Goal: Task Accomplishment & Management: Use online tool/utility

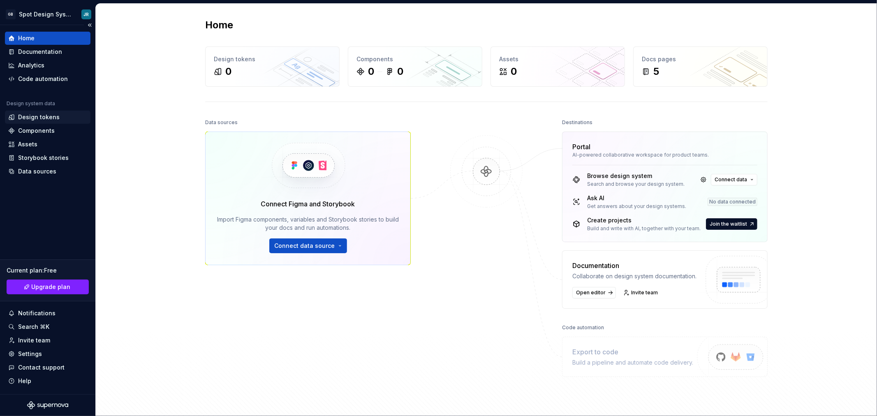
click at [40, 116] on div "Design tokens" at bounding box center [39, 117] width 42 height 8
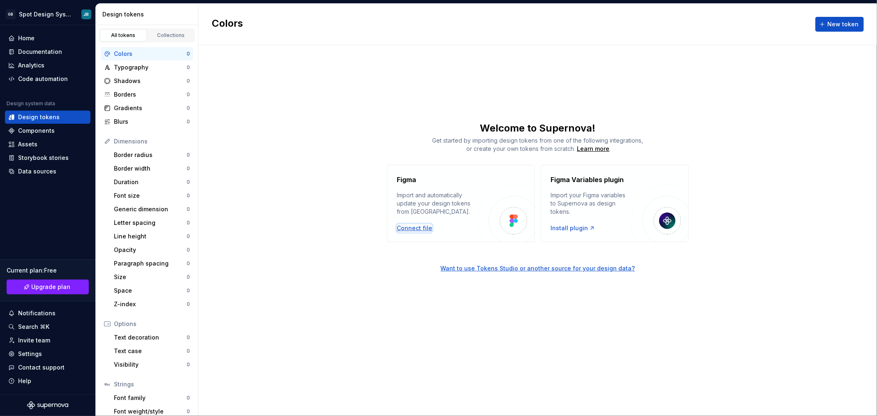
click at [409, 229] on div "Connect file" at bounding box center [414, 228] width 35 height 8
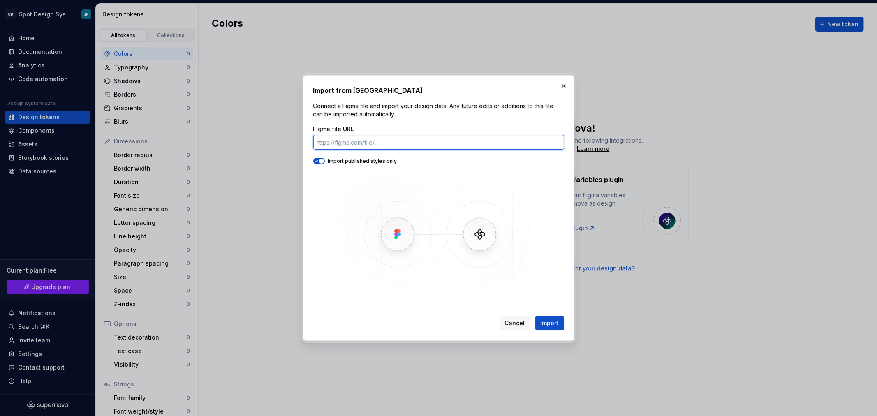
click at [377, 144] on input "Figma file URL" at bounding box center [438, 142] width 251 height 15
paste input "[URL][DOMAIN_NAME]"
type input "[URL][DOMAIN_NAME]"
click at [542, 319] on span "Import" at bounding box center [550, 323] width 18 height 8
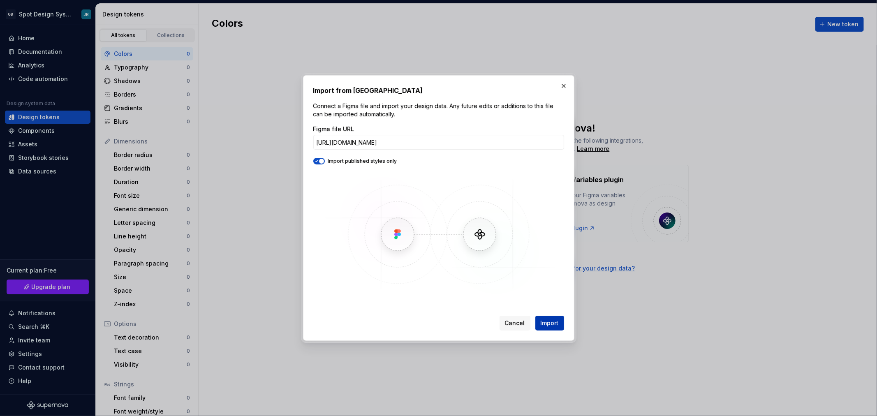
scroll to position [0, 0]
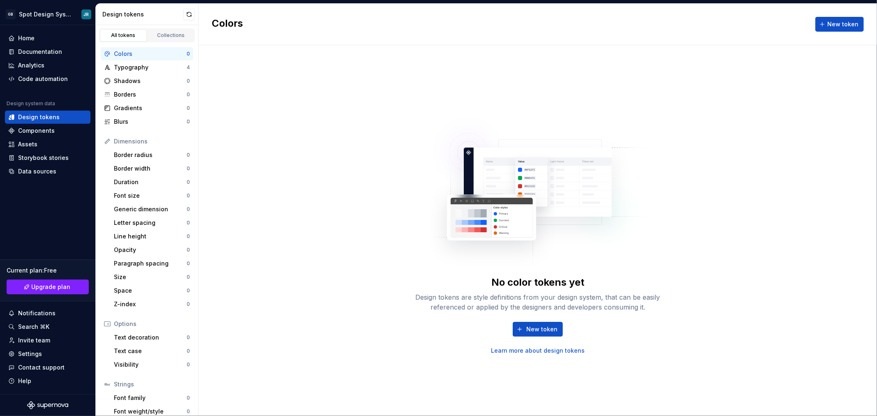
click at [669, 255] on div "No color tokens yet Design tokens are style definitions from your design system…" at bounding box center [538, 230] width 678 height 371
click at [380, 102] on div "No color tokens yet Design tokens are style definitions from your design system…" at bounding box center [538, 230] width 678 height 371
click at [135, 67] on div "Typography" at bounding box center [150, 67] width 73 height 8
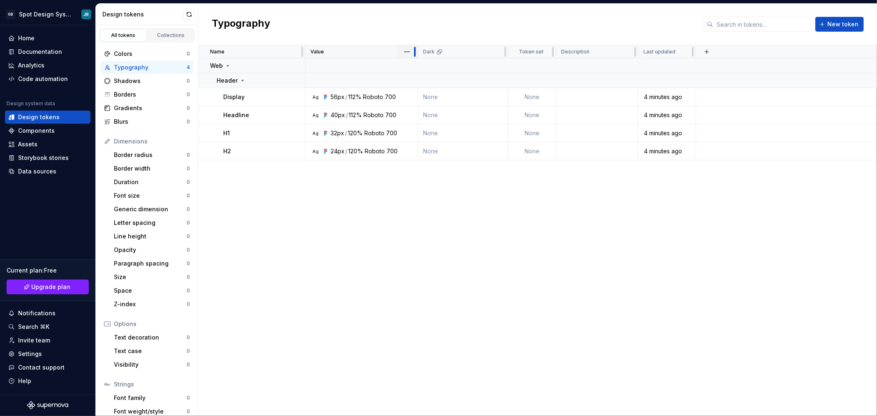
drag, startPoint x: 395, startPoint y: 54, endPoint x: 417, endPoint y: 53, distance: 21.8
click at [417, 53] on div at bounding box center [414, 51] width 7 height 13
click at [51, 116] on div "Design tokens" at bounding box center [39, 117] width 42 height 8
click at [121, 52] on div "Colors" at bounding box center [150, 54] width 73 height 8
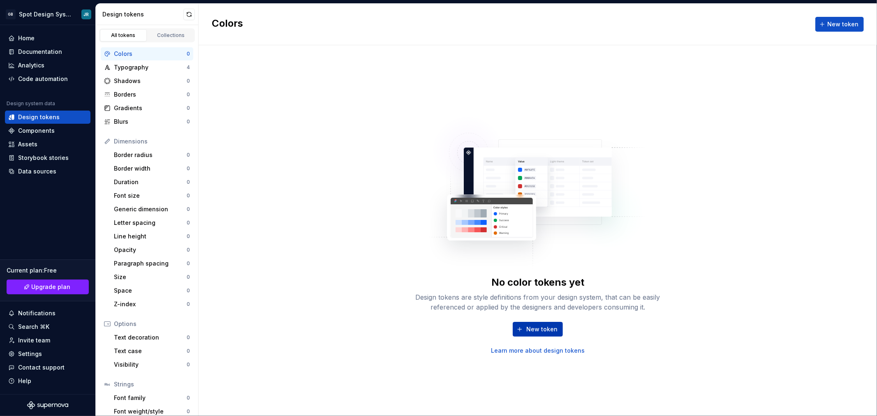
click at [546, 331] on span "New token" at bounding box center [541, 329] width 31 height 8
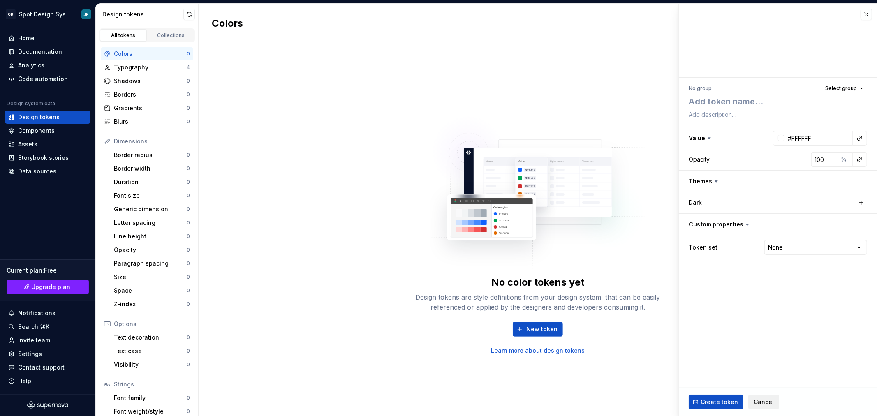
click at [767, 404] on span "Cancel" at bounding box center [764, 402] width 20 height 8
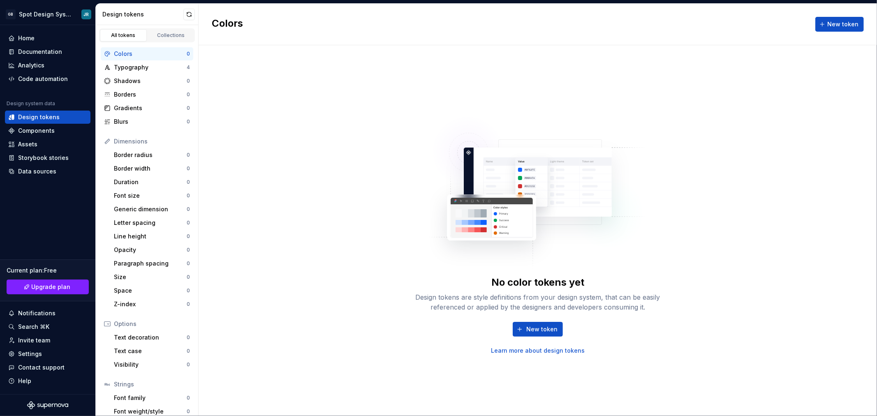
click at [713, 235] on div "No color tokens yet Design tokens are style definitions from your design system…" at bounding box center [538, 230] width 678 height 371
click at [35, 39] on div "Home" at bounding box center [47, 38] width 79 height 8
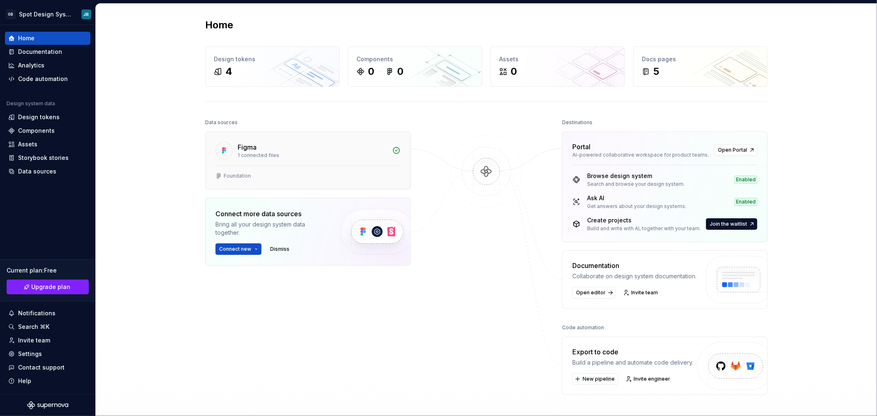
click at [324, 149] on div "Figma" at bounding box center [313, 147] width 150 height 10
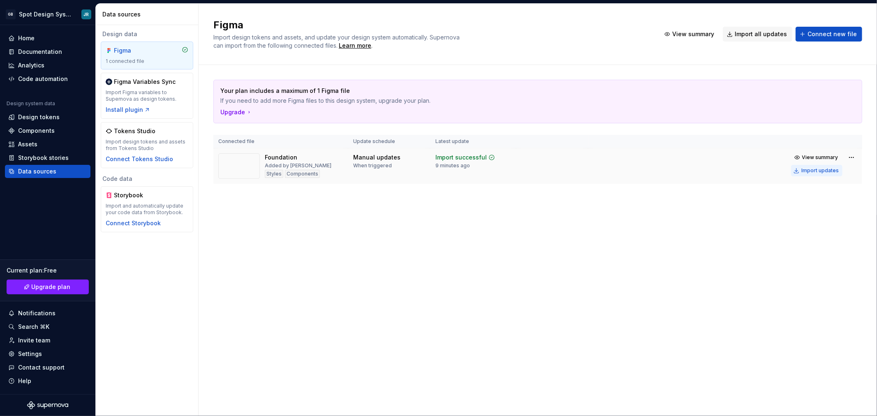
click at [821, 171] on div "Import updates" at bounding box center [819, 170] width 37 height 7
click at [39, 116] on div "Design tokens" at bounding box center [39, 117] width 42 height 8
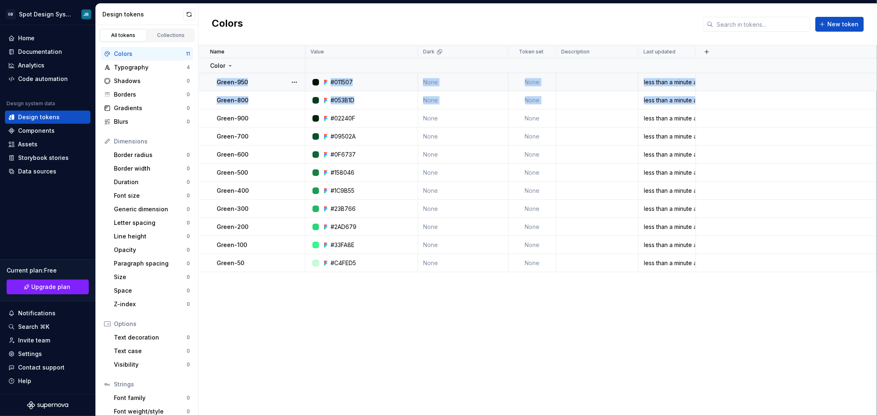
drag, startPoint x: 211, startPoint y: 117, endPoint x: 208, endPoint y: 88, distance: 29.0
click at [208, 88] on tbody "Color Green-950 #011507 None None less than a minute ago Green-800 #053B1D None…" at bounding box center [538, 165] width 678 height 214
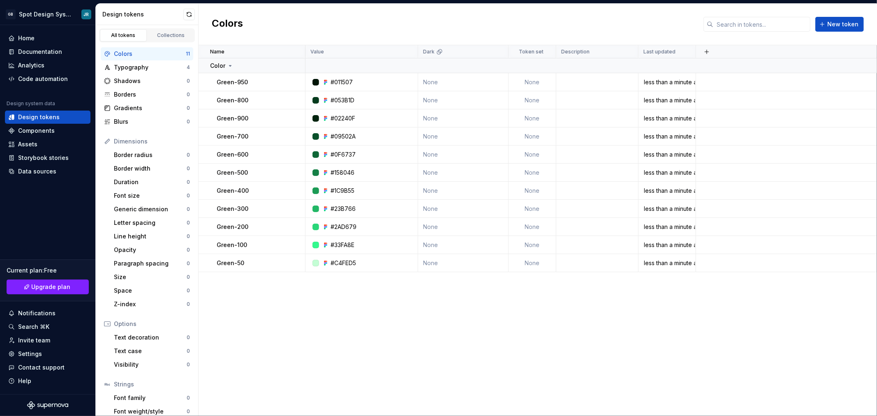
click at [307, 358] on div "Name Value Dark Token set Description Last updated Color Green-950 #011507 None…" at bounding box center [538, 230] width 678 height 371
click at [294, 118] on button "button" at bounding box center [295, 119] width 12 height 12
drag, startPoint x: 277, startPoint y: 98, endPoint x: 283, endPoint y: 100, distance: 6.5
click at [277, 98] on html "GB Spot Design System JR Home Documentation Analytics Code automation Design sy…" at bounding box center [438, 208] width 877 height 416
click at [292, 100] on button "button" at bounding box center [295, 101] width 12 height 12
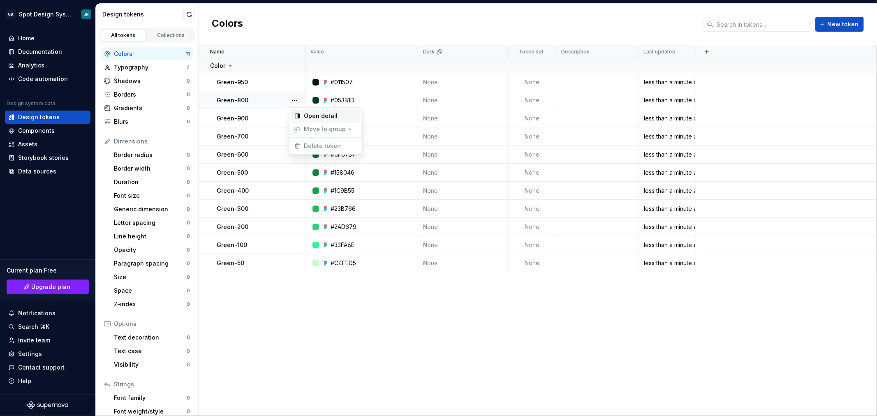
click at [308, 115] on div "Open detail" at bounding box center [330, 116] width 53 height 8
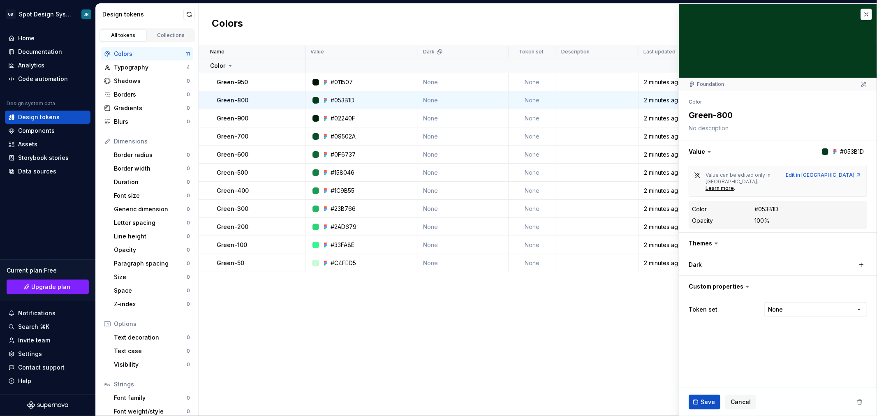
click at [715, 243] on icon at bounding box center [716, 243] width 2 height 1
click at [710, 233] on button "button" at bounding box center [778, 243] width 198 height 21
click at [712, 233] on button "button" at bounding box center [778, 243] width 198 height 21
click at [698, 261] on label "Dark" at bounding box center [695, 265] width 13 height 8
click at [860, 259] on button "button" at bounding box center [861, 265] width 12 height 12
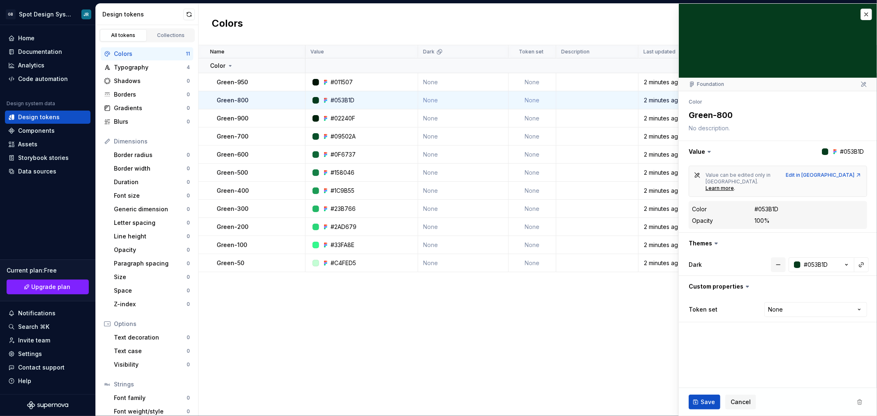
click at [777, 257] on button "button" at bounding box center [778, 264] width 15 height 15
type textarea "*"
click at [602, 348] on div "Name Value Dark Token set Description Last updated Color Green-950 #011507 None…" at bounding box center [538, 230] width 678 height 371
click at [738, 400] on span "Cancel" at bounding box center [740, 402] width 20 height 8
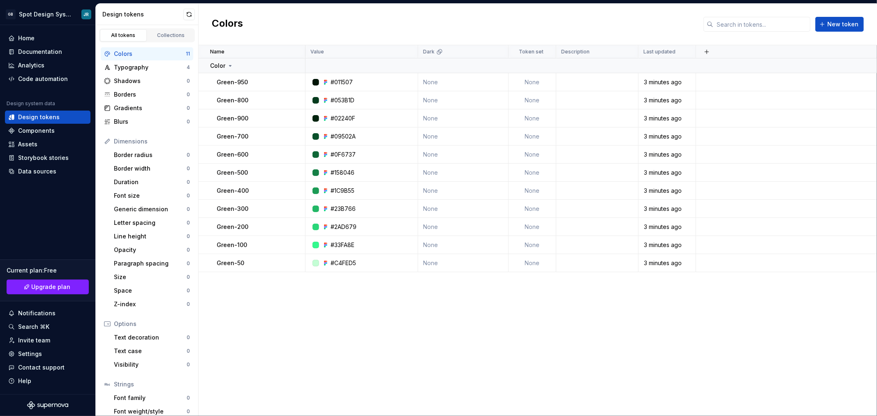
click at [598, 363] on div "Name Value Dark Token set Description Last updated Color Green-950 #011507 None…" at bounding box center [538, 230] width 678 height 371
click at [440, 53] on icon at bounding box center [439, 52] width 7 height 7
click at [499, 51] on html "GB Spot Design System JR Home Documentation Analytics Code automation Design sy…" at bounding box center [438, 208] width 877 height 416
click at [530, 49] on html "GB Spot Design System JR Home Documentation Analytics Code automation Design sy…" at bounding box center [438, 208] width 877 height 416
click at [453, 345] on div "Name Value Dark Token set Description Last updated Color Green-950 #011507 None…" at bounding box center [538, 230] width 678 height 371
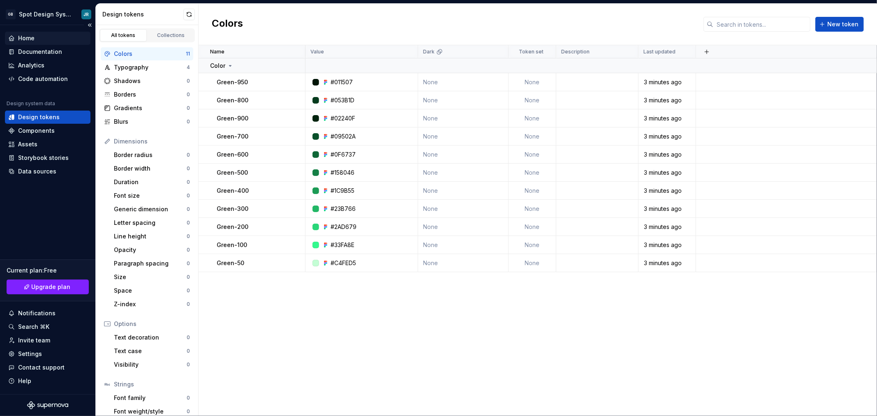
click at [39, 38] on div "Home" at bounding box center [47, 38] width 79 height 8
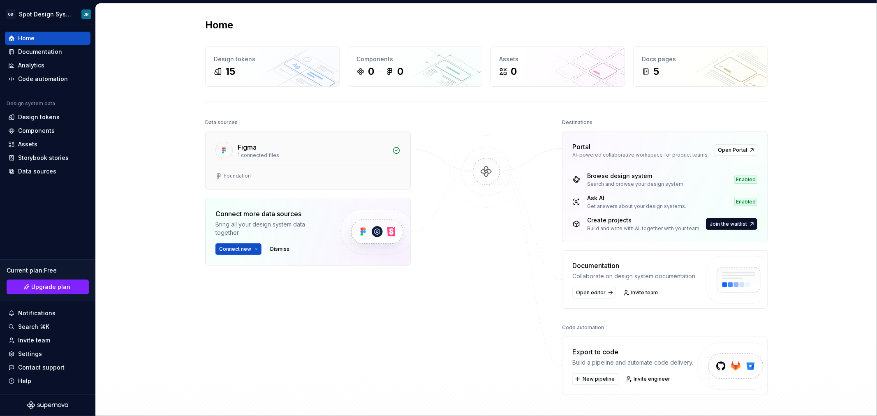
click at [337, 150] on div "Figma" at bounding box center [313, 147] width 150 height 10
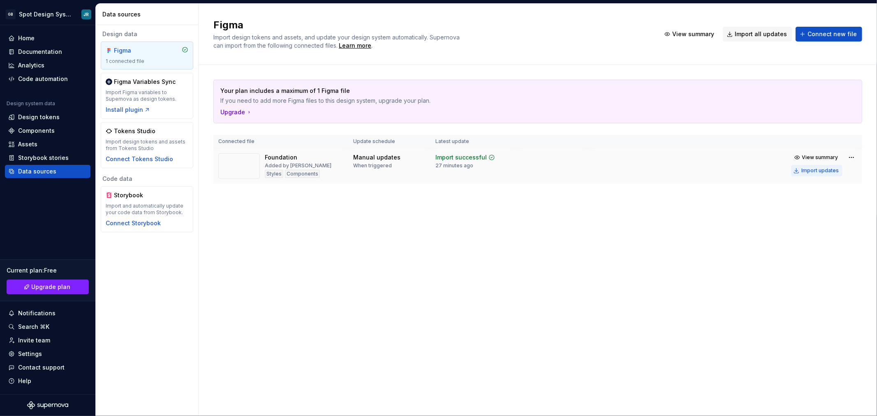
click at [817, 171] on div "Import updates" at bounding box center [819, 170] width 37 height 7
click at [237, 113] on div "Upgrade" at bounding box center [236, 112] width 32 height 8
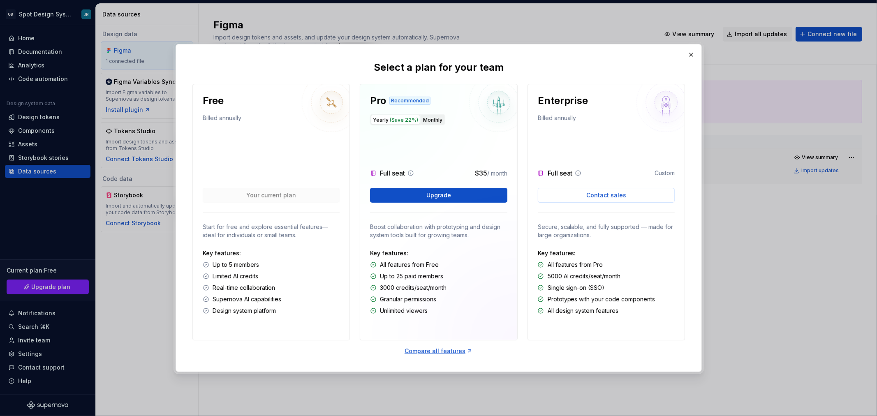
click at [432, 120] on button "Monthly" at bounding box center [432, 120] width 23 height 10
click at [395, 119] on span "(Save 22%)" at bounding box center [404, 120] width 28 height 6
click at [689, 57] on button "button" at bounding box center [691, 55] width 12 height 12
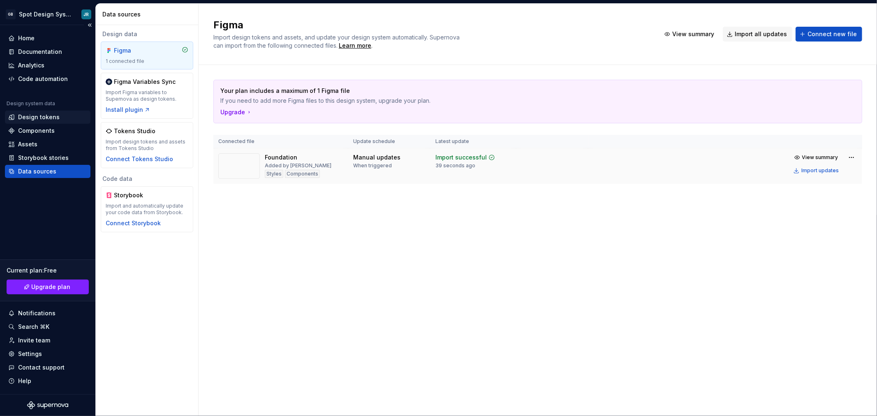
click at [55, 114] on div "Design tokens" at bounding box center [39, 117] width 42 height 8
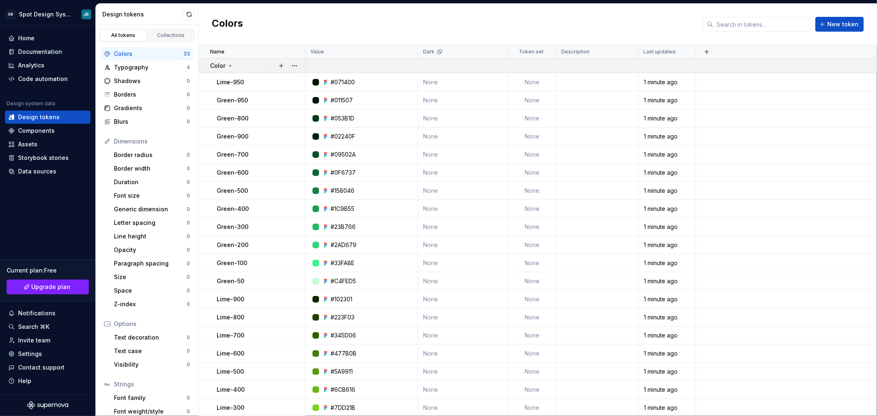
click at [229, 64] on icon at bounding box center [230, 65] width 7 height 7
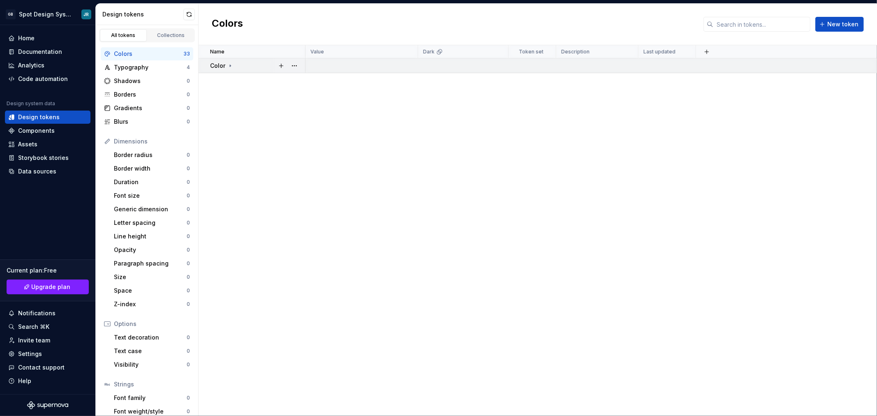
click at [229, 64] on icon at bounding box center [230, 65] width 7 height 7
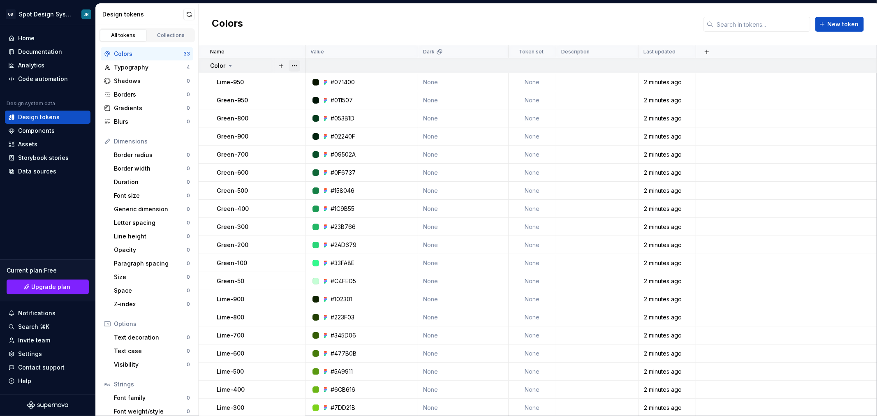
click at [294, 67] on button "button" at bounding box center [295, 66] width 12 height 12
click at [247, 81] on div "Lime-950" at bounding box center [261, 82] width 88 height 8
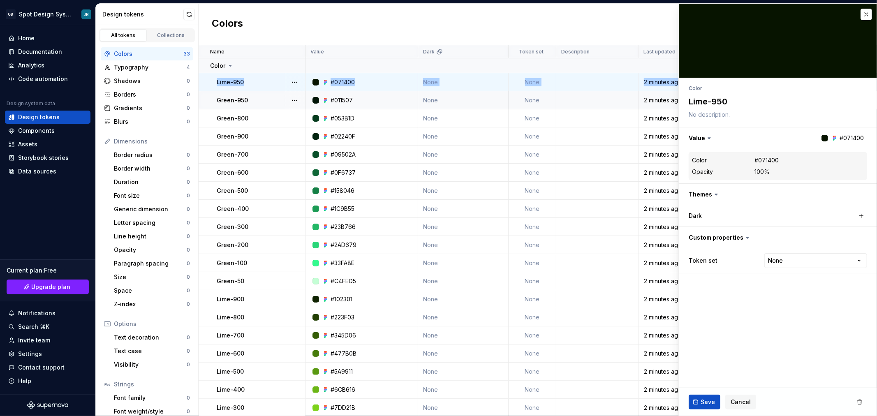
click at [211, 102] on tbody "Color Lime-950 #071400 None None 2 minutes ago Green-950 #011507 None None 2 mi…" at bounding box center [538, 364] width 678 height 612
type textarea "*"
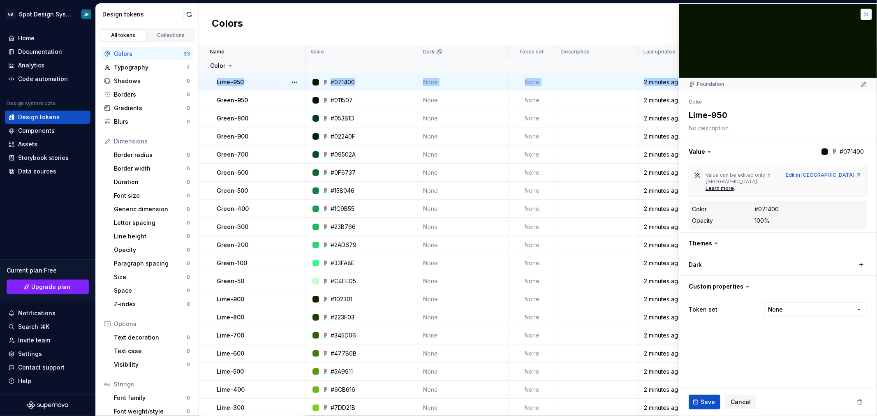
click at [866, 14] on button "button" at bounding box center [866, 15] width 12 height 12
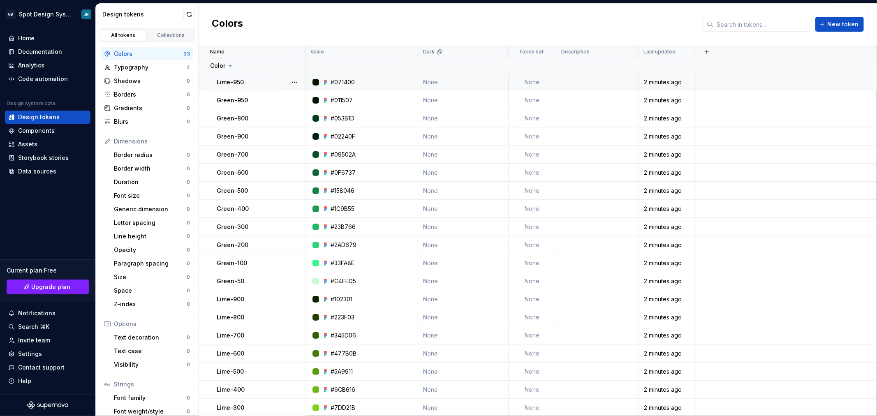
click at [408, 27] on div "Colors New token" at bounding box center [538, 25] width 678 height 42
